Goal: Information Seeking & Learning: Learn about a topic

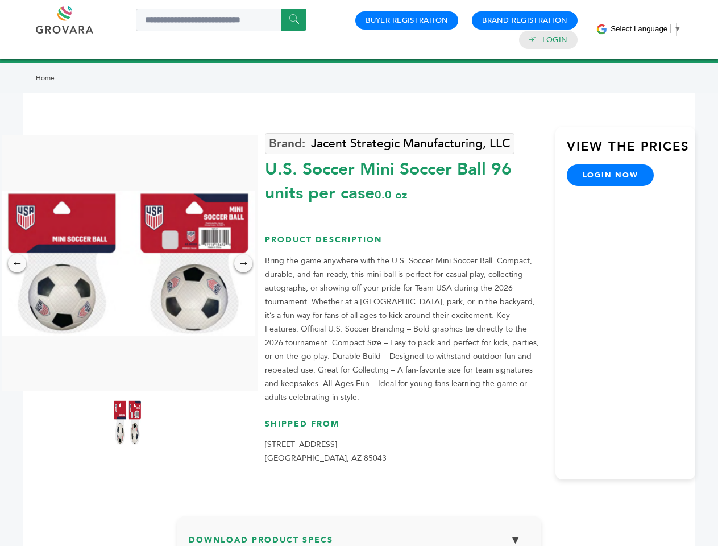
click at [646, 28] on span "Select Language" at bounding box center [639, 28] width 57 height 9
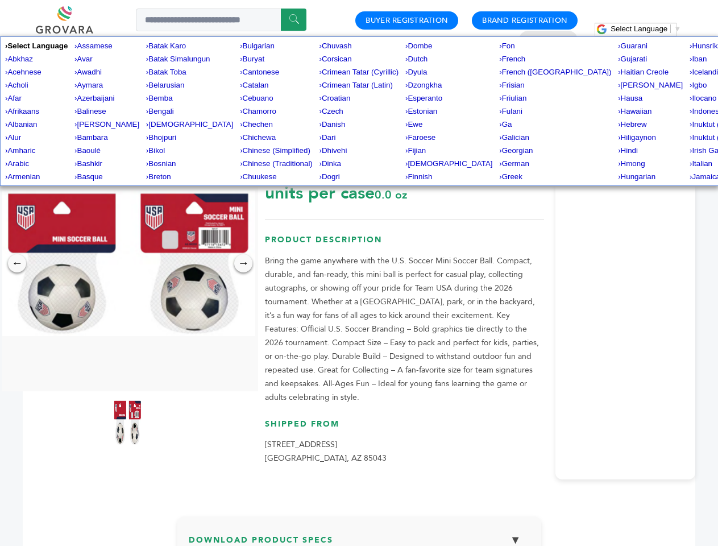
click at [127, 263] on img at bounding box center [127, 264] width 256 height 146
click at [0, 0] on div "×" at bounding box center [0, 0] width 0 height 0
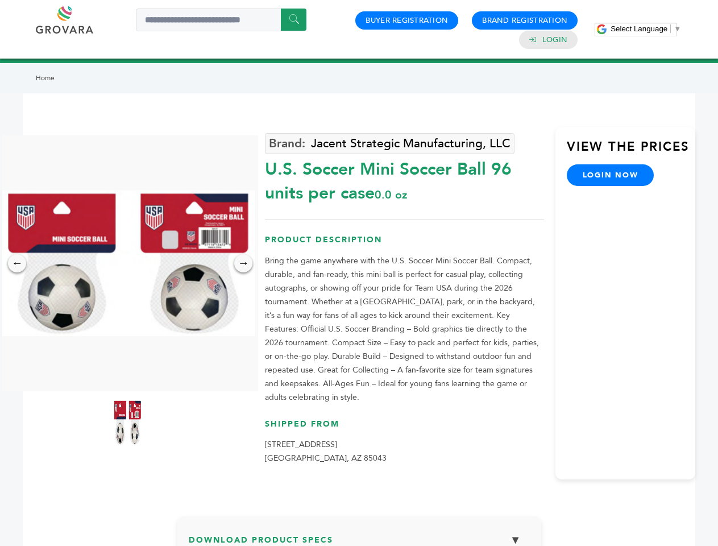
click at [243, 263] on div "→" at bounding box center [243, 263] width 18 height 18
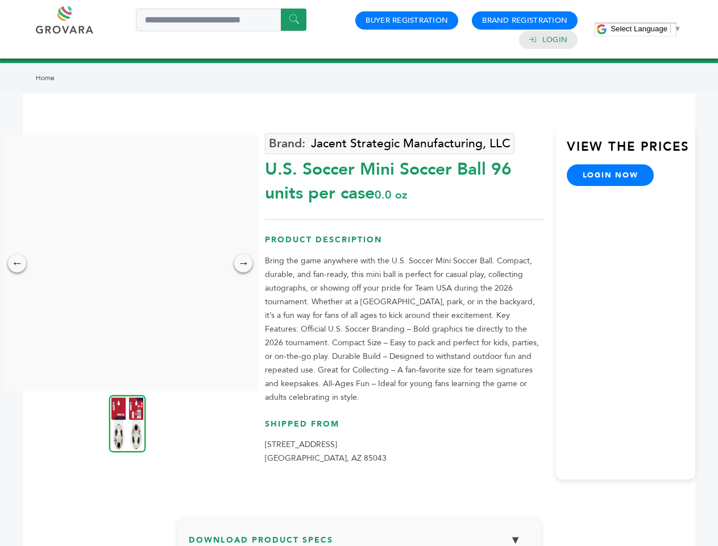
click at [127, 423] on img at bounding box center [127, 423] width 37 height 57
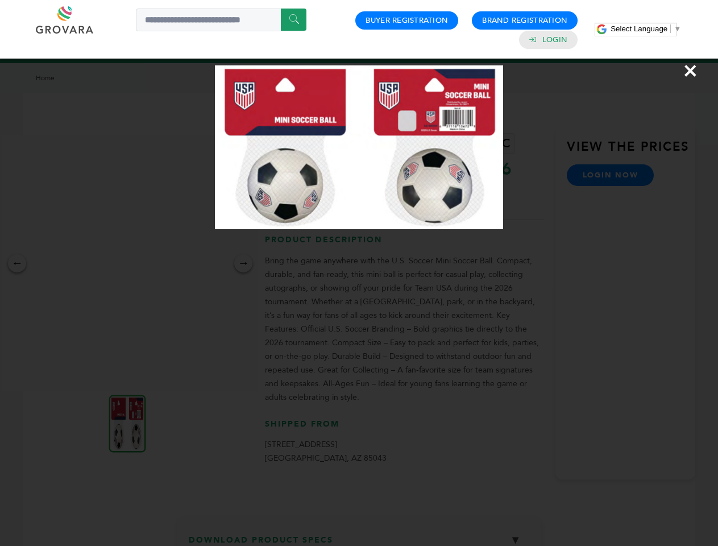
click at [359, 537] on div "×" at bounding box center [359, 273] width 718 height 546
